Goal: Information Seeking & Learning: Find specific fact

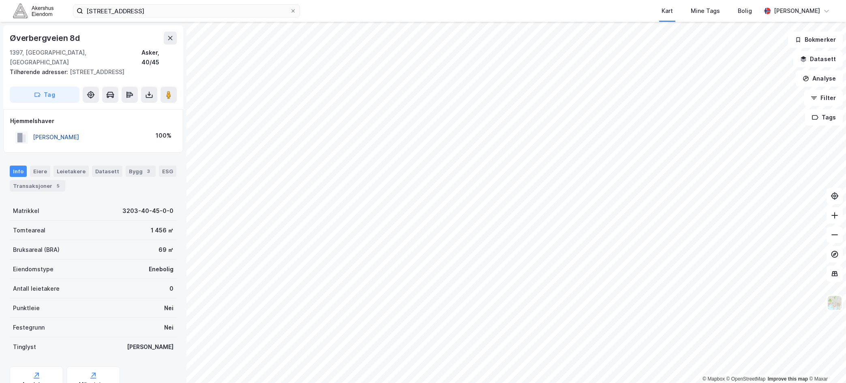
click at [0, 0] on button "[PERSON_NAME]" at bounding box center [0, 0] width 0 height 0
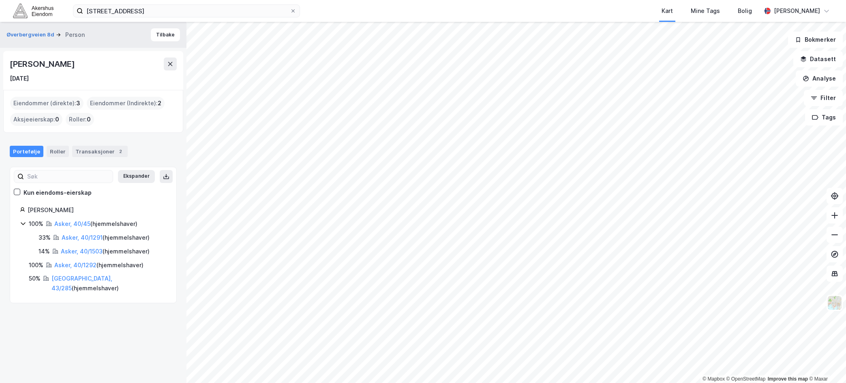
drag, startPoint x: 99, startPoint y: 210, endPoint x: 30, endPoint y: 212, distance: 68.5
click at [30, 212] on div "[PERSON_NAME]" at bounding box center [97, 211] width 139 height 10
drag, startPoint x: 53, startPoint y: 215, endPoint x: 88, endPoint y: 212, distance: 34.6
click at [54, 215] on div "Thommessen Øystein B" at bounding box center [97, 211] width 139 height 10
click at [97, 212] on div "Thommessen Øystein B" at bounding box center [97, 211] width 139 height 10
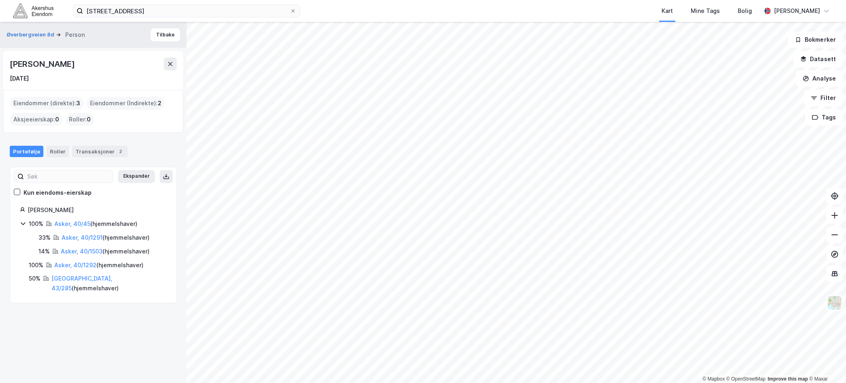
click at [83, 210] on div "Thommessen Øystein B" at bounding box center [97, 211] width 139 height 10
drag, startPoint x: 91, startPoint y: 210, endPoint x: 18, endPoint y: 213, distance: 73.0
click at [18, 213] on div "Thommessen Øystein B 100% Asker, 40/45 ( hjemmelshaver ) 33% Asker, 40/1291 ( h…" at bounding box center [93, 250] width 166 height 88
copy div "Thommessen Øystein B"
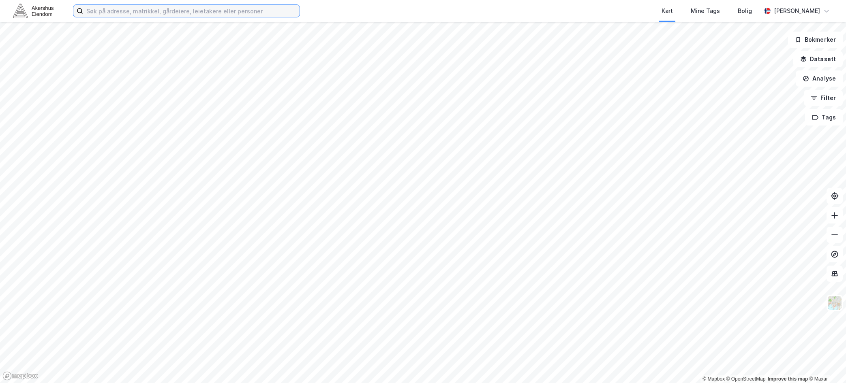
click at [108, 12] on input at bounding box center [191, 11] width 216 height 12
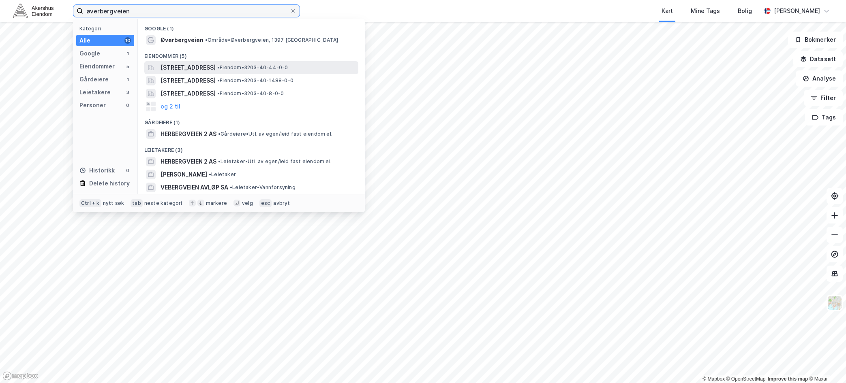
type input "øverbergveien"
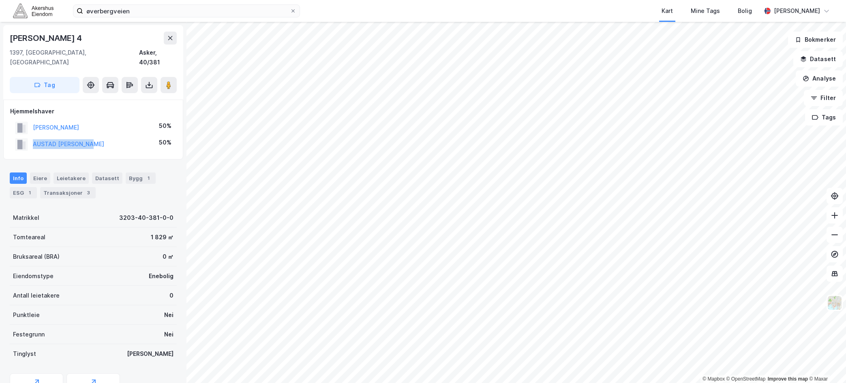
drag, startPoint x: 98, startPoint y: 134, endPoint x: 30, endPoint y: 138, distance: 67.8
click at [30, 138] on div "AUSTAD [PERSON_NAME] 50%" at bounding box center [93, 144] width 166 height 17
copy button "AUSTAD [PERSON_NAME]"
drag, startPoint x: 99, startPoint y: 117, endPoint x: 27, endPoint y: 116, distance: 71.8
click at [27, 120] on div "[PERSON_NAME] MAGNE 50%" at bounding box center [93, 128] width 166 height 17
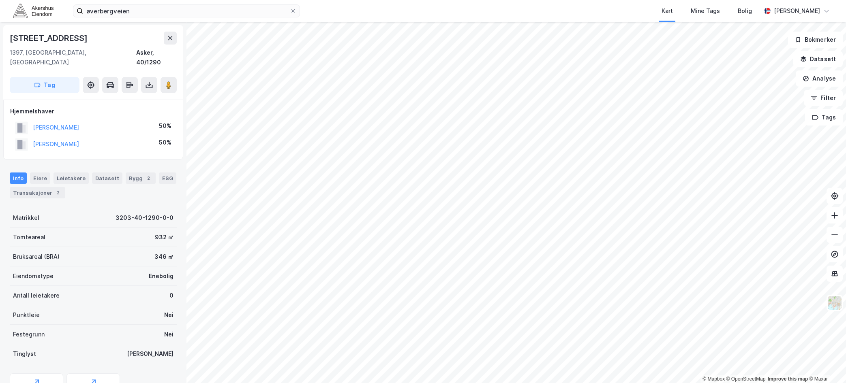
copy button "[PERSON_NAME]"
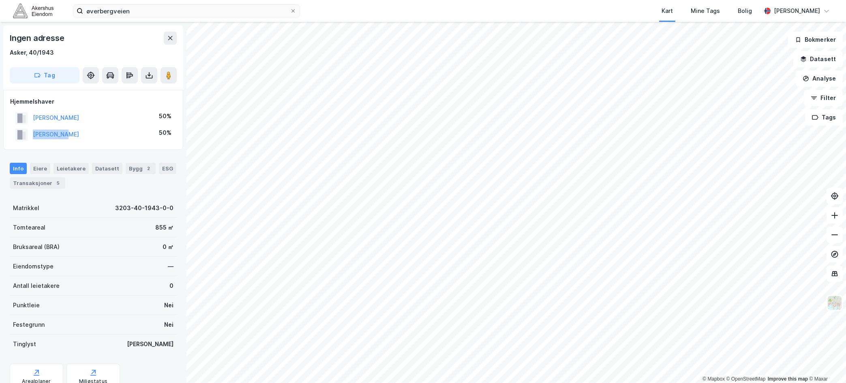
drag, startPoint x: 71, startPoint y: 136, endPoint x: 29, endPoint y: 137, distance: 42.2
click at [29, 137] on div "[PERSON_NAME] 50%" at bounding box center [93, 134] width 166 height 17
copy button "[PERSON_NAME]"
